Goal: Information Seeking & Learning: Learn about a topic

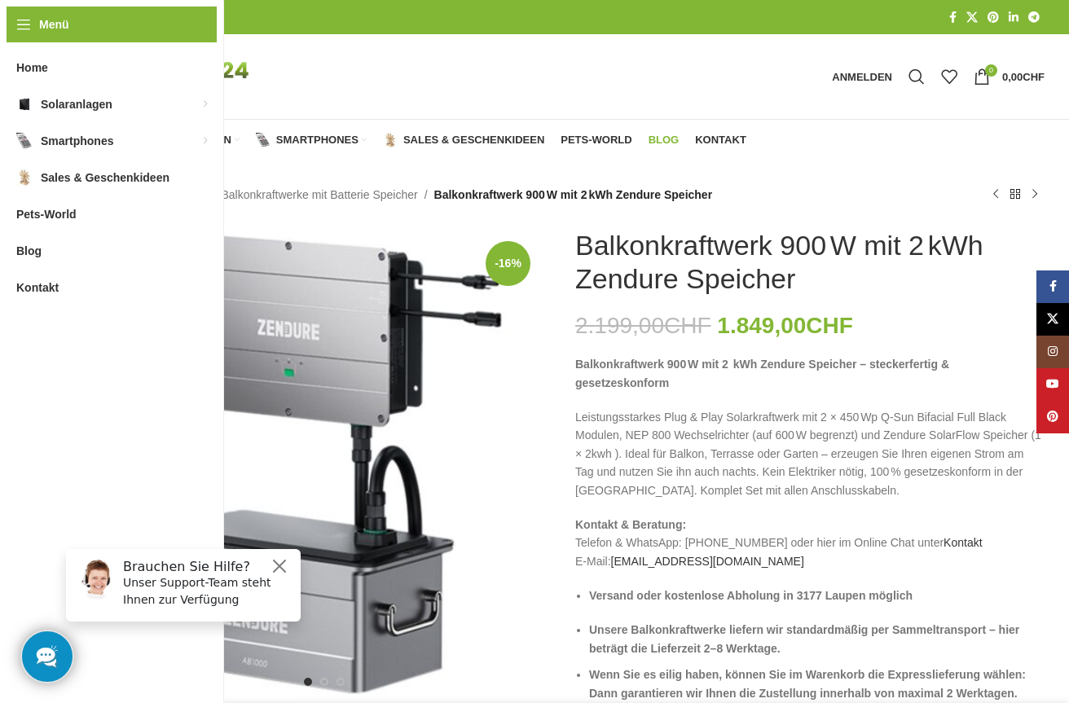
click at [671, 134] on span "Blog" at bounding box center [664, 140] width 31 height 13
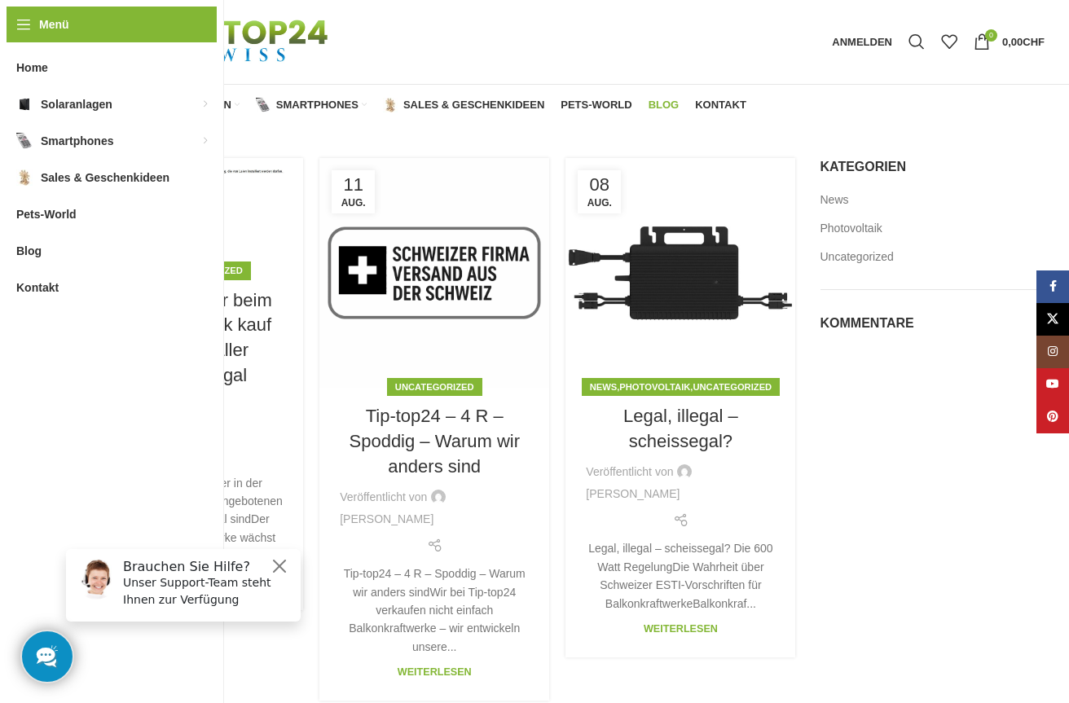
scroll to position [114, 0]
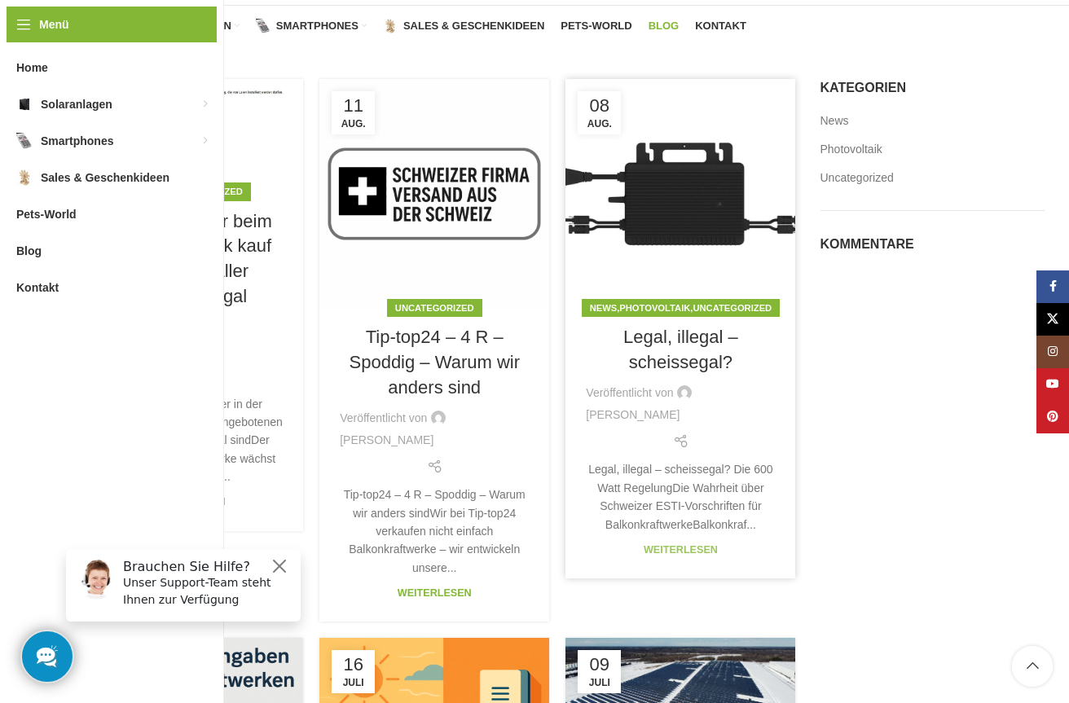
click at [669, 544] on link "Weiterlesen" at bounding box center [681, 549] width 74 height 11
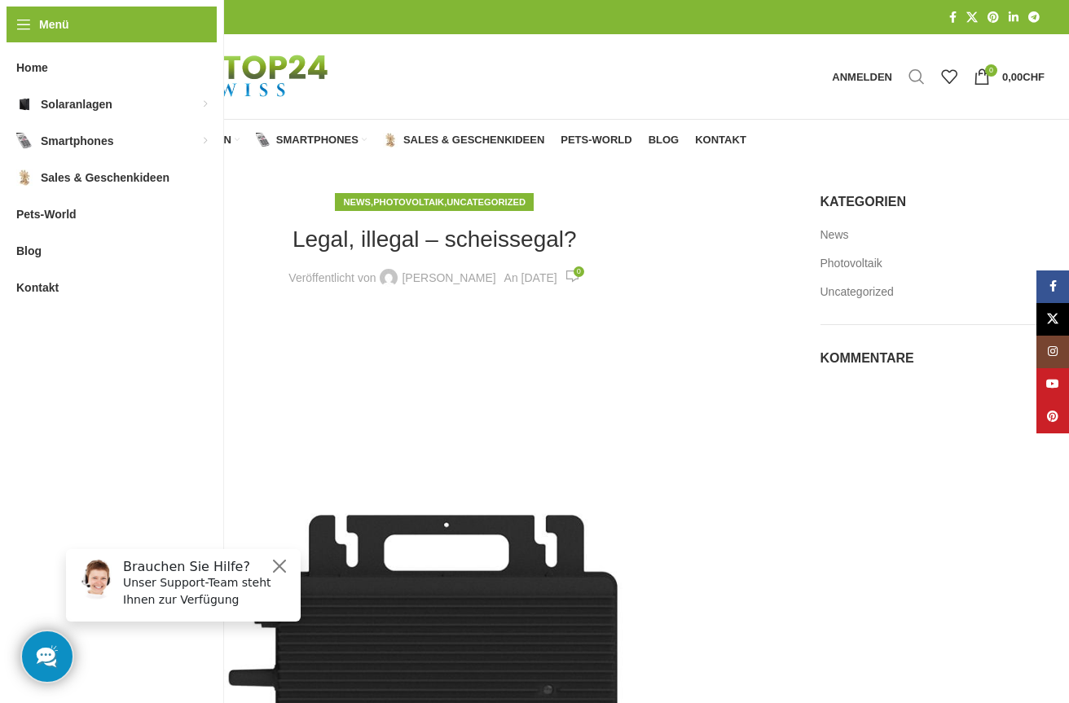
click at [914, 77] on span "Suche" at bounding box center [916, 76] width 16 height 16
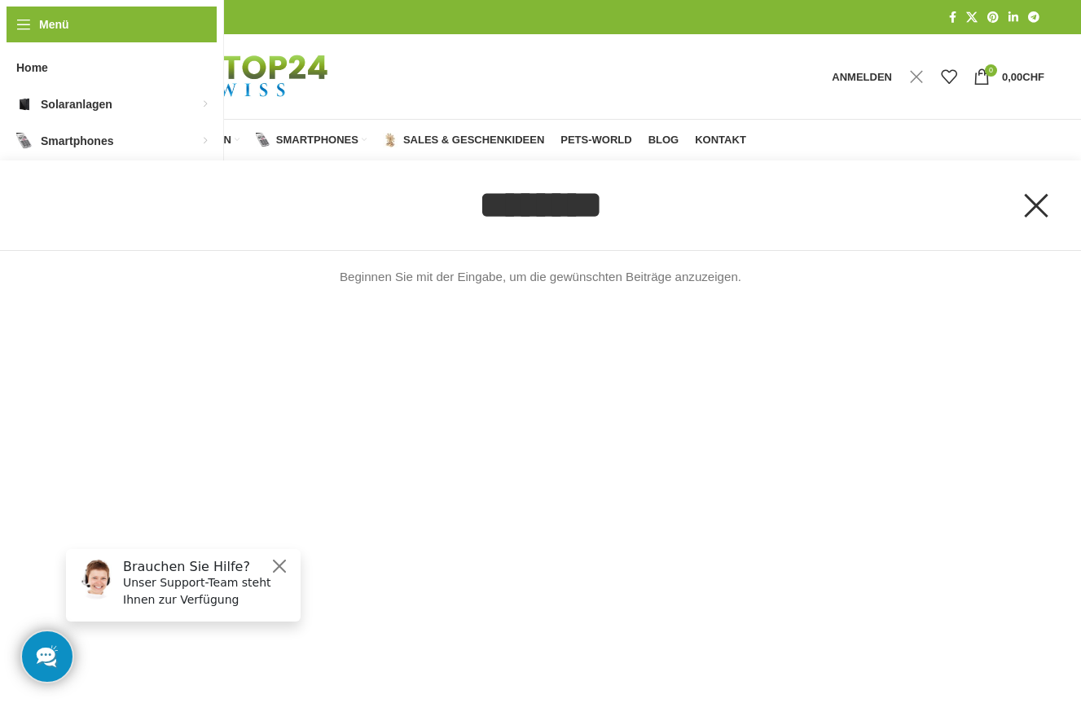
type input "********"
click button "Suche" at bounding box center [0, 0] width 0 height 0
